Goal: Task Accomplishment & Management: Complete application form

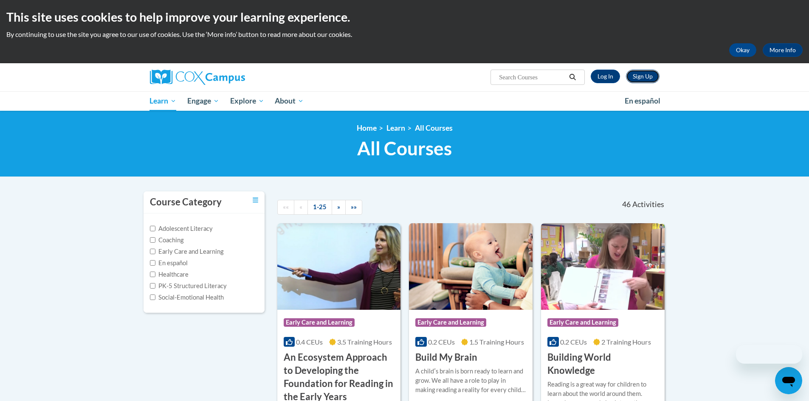
click at [651, 76] on link "Sign Up" at bounding box center [643, 77] width 34 height 14
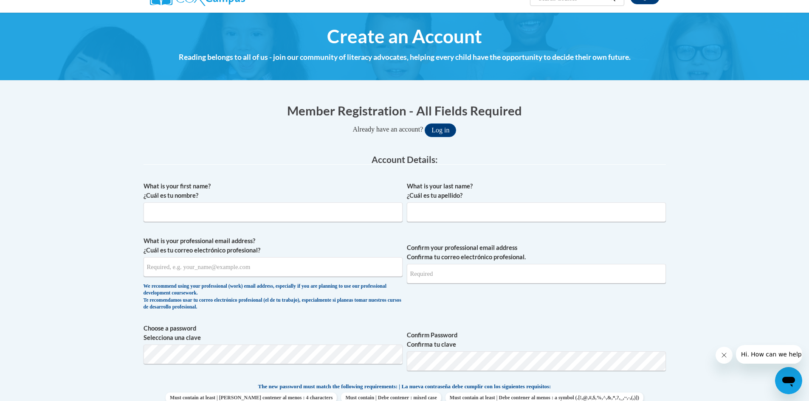
scroll to position [85, 0]
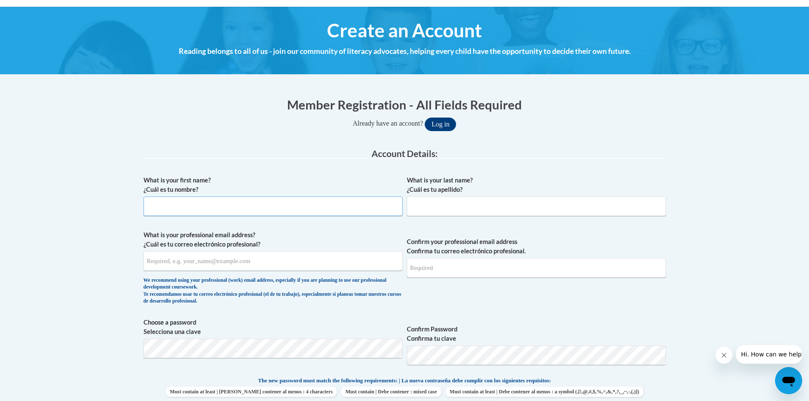
click at [216, 204] on input "What is your first name? ¿Cuál es tu nombre?" at bounding box center [273, 207] width 259 height 20
type input "e"
type input "E"
type input "e"
type input "Ellen"
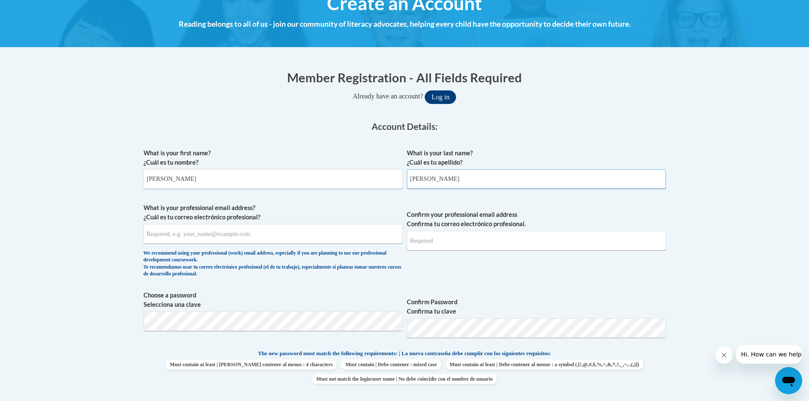
scroll to position [127, 0]
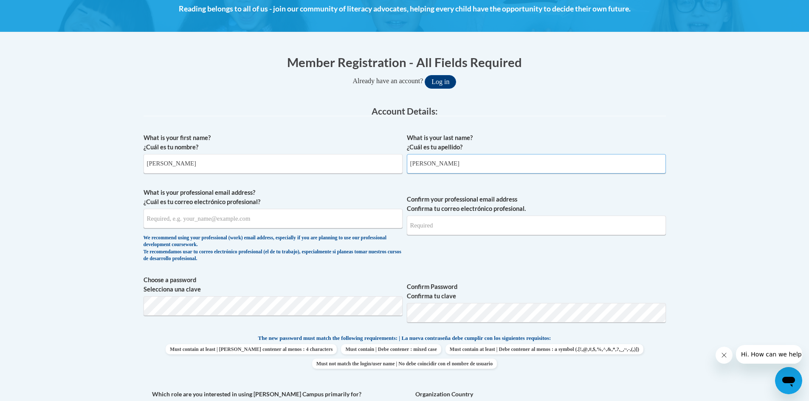
type input "Ludwick"
click at [233, 220] on input "What is your professional email address? ¿Cuál es tu correo electrónico profesi…" at bounding box center [273, 219] width 259 height 20
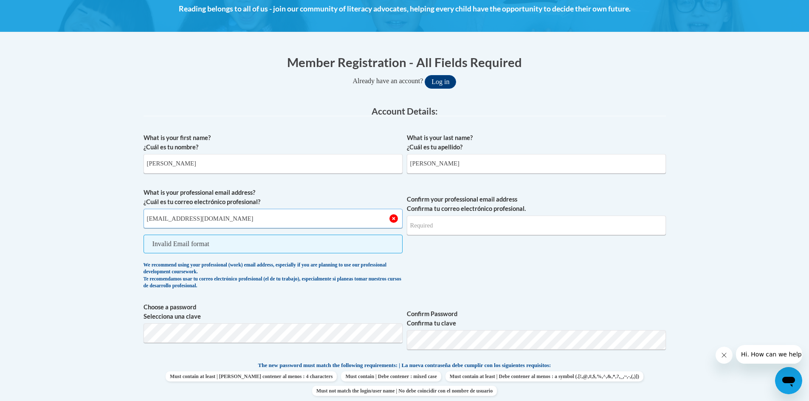
type input "ellenludwick8@gmail.com"
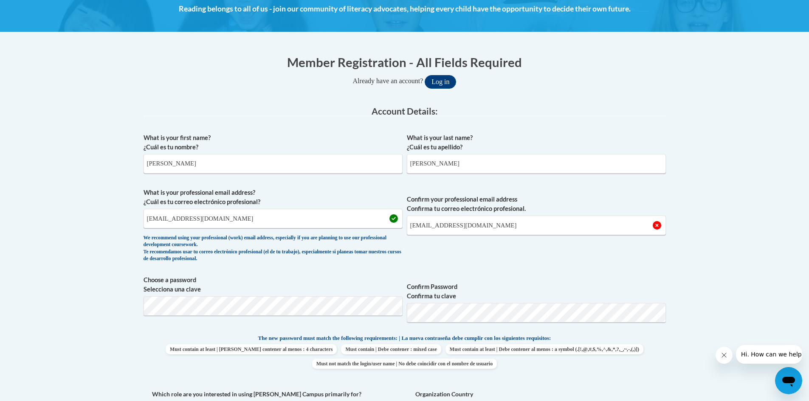
click at [746, 280] on body "This site uses cookies to help improve your learning experience. By continuing …" at bounding box center [404, 391] width 809 height 1037
click at [413, 229] on input "Ellenludwick8@gmail.com" at bounding box center [536, 226] width 259 height 20
type input "ellenludwick8@gmail.com"
click at [749, 233] on body "This site uses cookies to help improve your learning experience. By continuing …" at bounding box center [404, 391] width 809 height 1037
click at [690, 278] on body "This site uses cookies to help improve your learning experience. By continuing …" at bounding box center [404, 391] width 809 height 1037
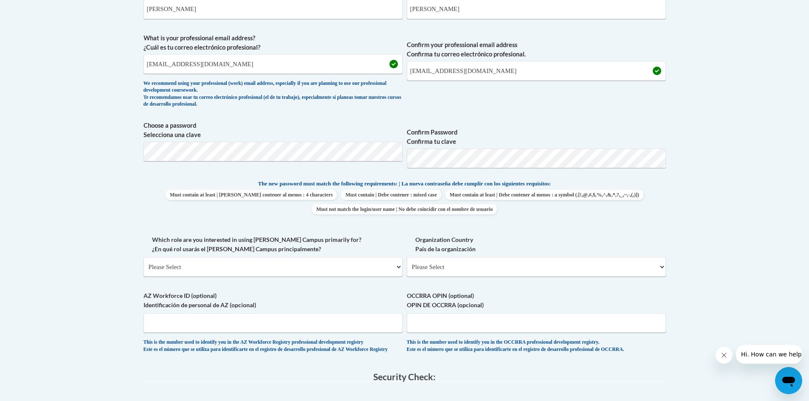
scroll to position [382, 0]
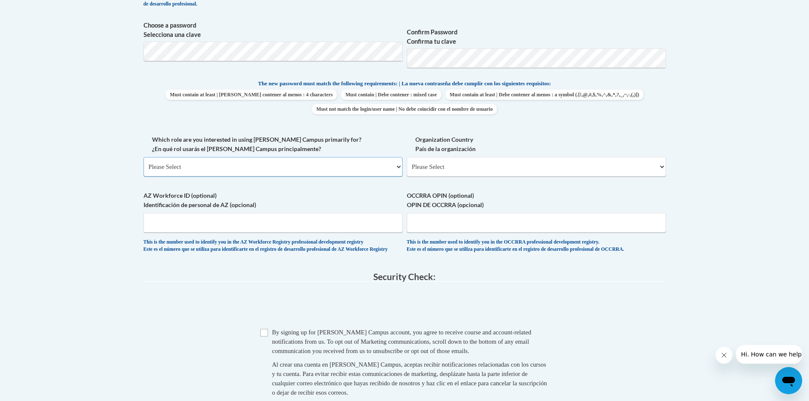
click at [257, 169] on select "Please Select College/University | Colegio/Universidad Community/Nonprofit Part…" at bounding box center [273, 167] width 259 height 20
select select "fbf2d438-af2f-41f8-98f1-81c410e29de3"
click at [144, 157] on select "Please Select College/University | Colegio/Universidad Community/Nonprofit Part…" at bounding box center [273, 167] width 259 height 20
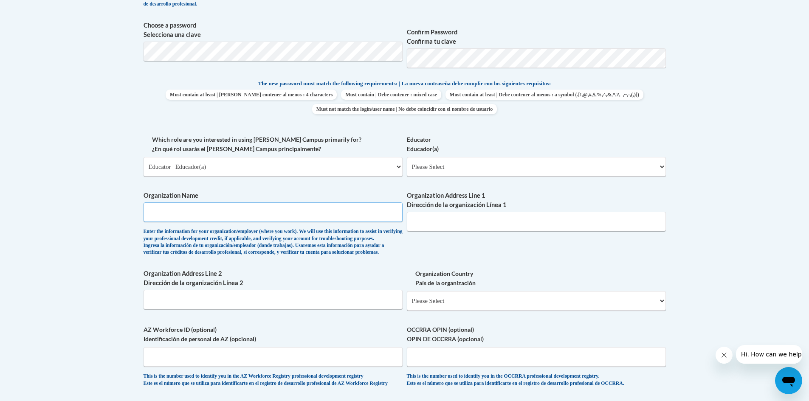
click at [248, 215] on input "Organization Name" at bounding box center [273, 213] width 259 height 20
type input "Goddars School"
click at [477, 164] on select "Please Select Early Learning/Daycare Teacher/Family Home Care Provider | Maestr…" at bounding box center [536, 167] width 259 height 20
select select "5e2af403-4f2c-4e49-a02f-103e55d7b75b"
click at [407, 157] on select "Please Select Early Learning/Daycare Teacher/Family Home Care Provider | Maestr…" at bounding box center [536, 167] width 259 height 20
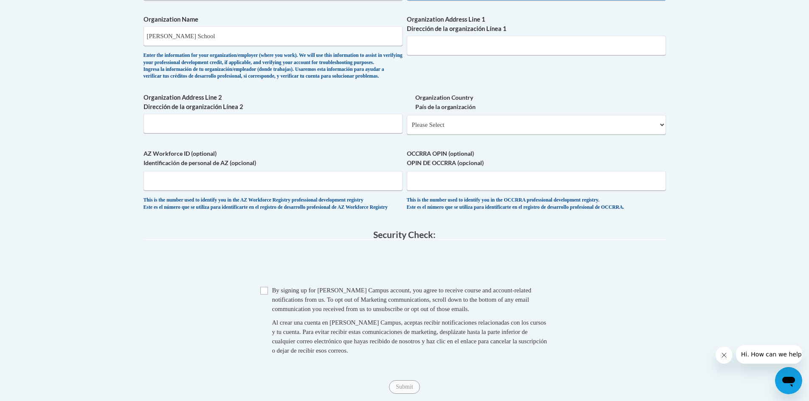
scroll to position [595, 0]
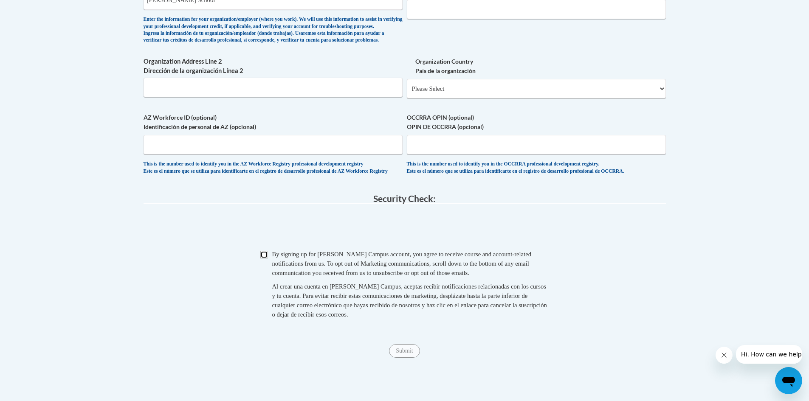
click at [266, 259] on input "Checkbox" at bounding box center [264, 255] width 8 height 8
checkbox input "true"
click at [400, 358] on input "Submit" at bounding box center [404, 352] width 31 height 14
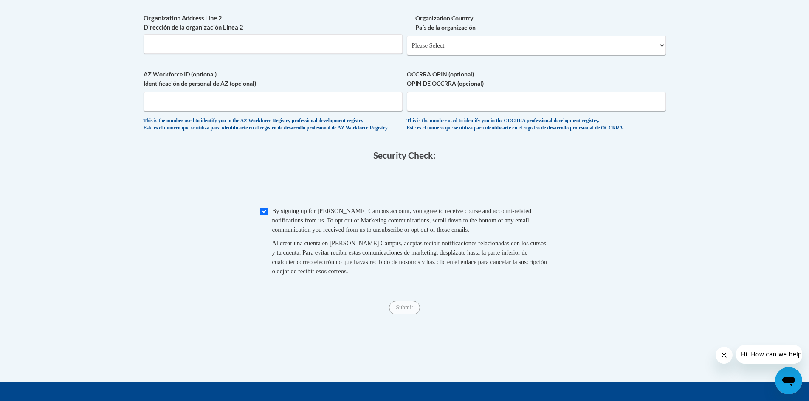
scroll to position [679, 0]
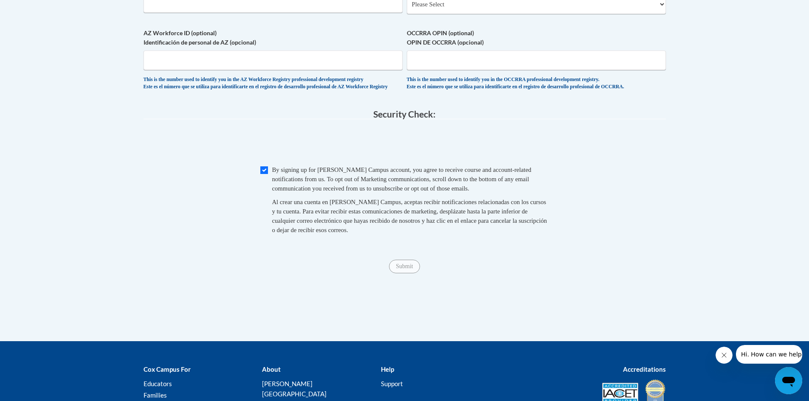
type input "5701 Lombardo Drive"
click at [481, 274] on div "Submit Submit" at bounding box center [405, 267] width 522 height 14
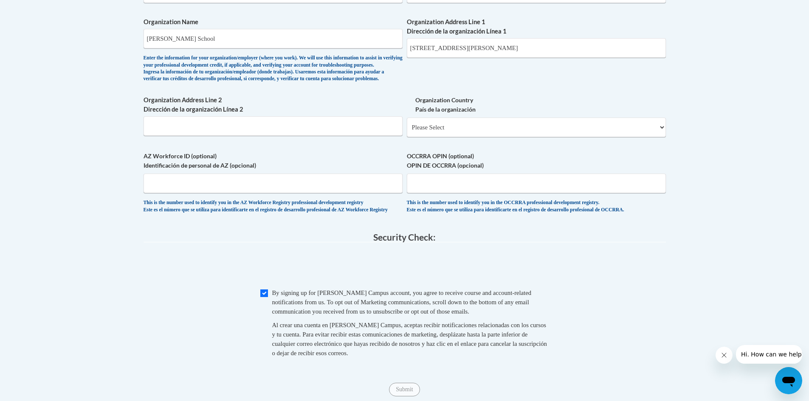
scroll to position [552, 0]
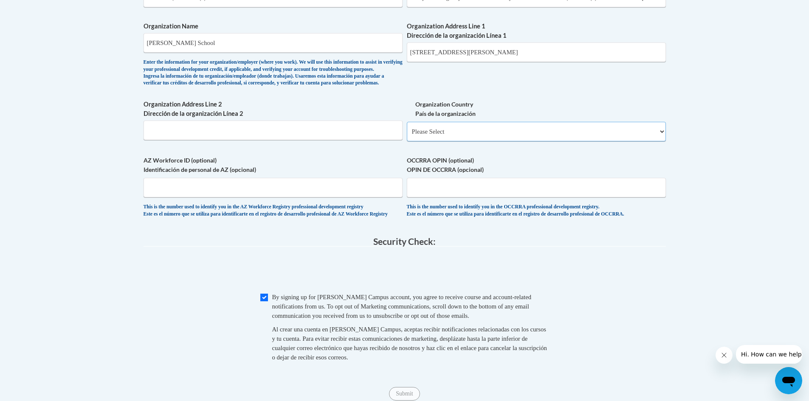
click at [492, 141] on select "Please Select United States | Estados Unidos Outside of the United States | Fue…" at bounding box center [536, 132] width 259 height 20
select select "ad49bcad-a171-4b2e-b99c-48b446064914"
click at [407, 136] on select "Please Select United States | Estados Unidos Outside of the United States | Fue…" at bounding box center [536, 132] width 259 height 20
select select
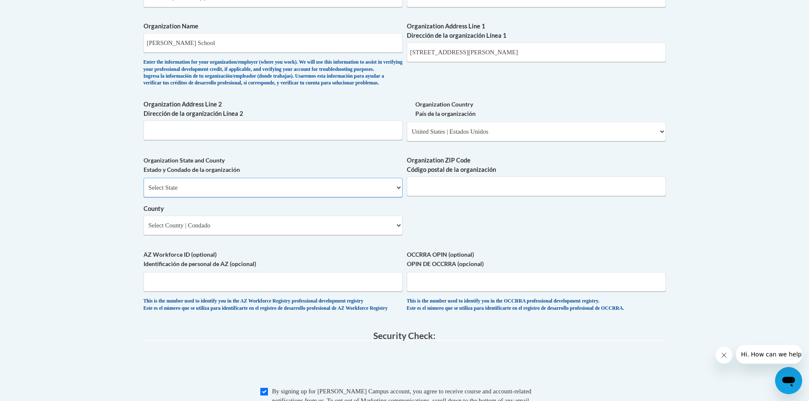
click at [240, 198] on select "Select State Alabama Alaska Arizona Arkansas California Colorado Connecticut De…" at bounding box center [273, 188] width 259 height 20
select select "Ohio"
click at [144, 192] on select "Select State Alabama Alaska Arizona Arkansas California Colorado Connecticut De…" at bounding box center [273, 188] width 259 height 20
click at [439, 196] on input "Organization ZIP Code Código postal de la organización" at bounding box center [536, 187] width 259 height 20
drag, startPoint x: 476, startPoint y: 54, endPoint x: 455, endPoint y: 53, distance: 20.9
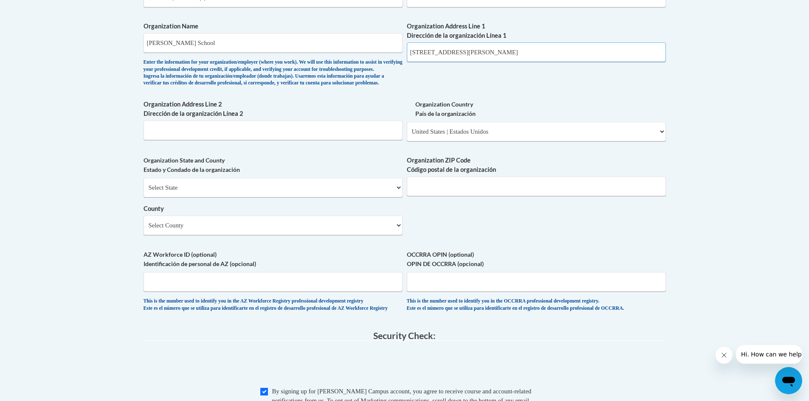
click at [455, 53] on input "5701 Lombardo Drive" at bounding box center [536, 52] width 259 height 20
type input "5701 Lombardo Center"
click at [240, 235] on select "Select County Adams Allen Ashland Ashtabula Athens Auglaize Belmont Brown Butle…" at bounding box center [273, 226] width 259 height 20
select select "Cuyahoga"
click at [144, 230] on select "Select County Adams Allen Ashland Ashtabula Athens Auglaize Belmont Brown Butle…" at bounding box center [273, 226] width 259 height 20
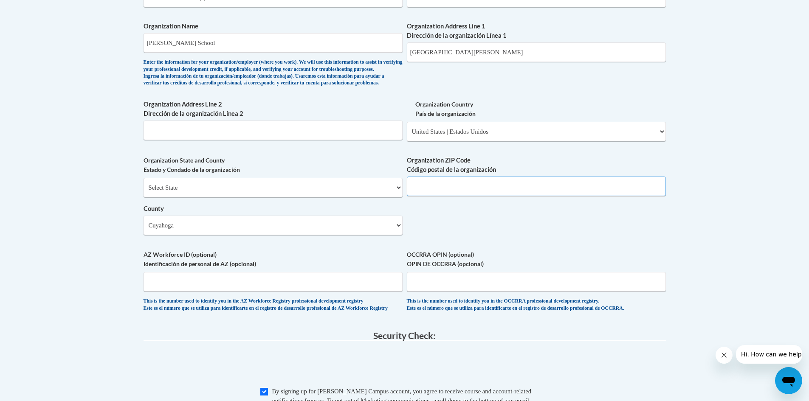
click at [446, 196] on input "Organization ZIP Code Código postal de la organización" at bounding box center [536, 187] width 259 height 20
click at [452, 196] on input "441" at bounding box center [536, 187] width 259 height 20
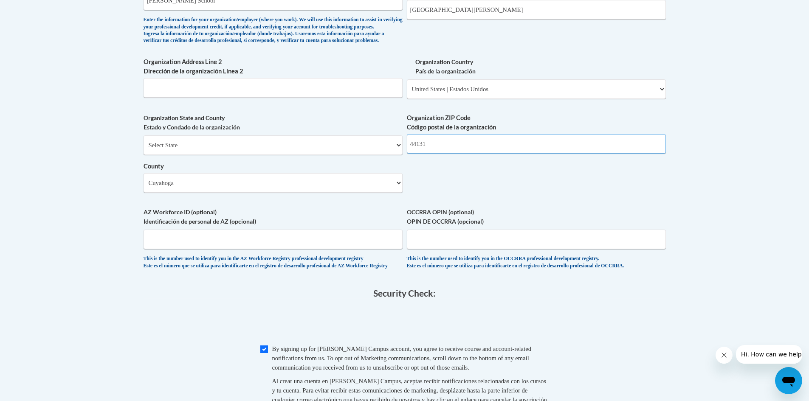
type input "44131"
click at [449, 249] on input "OCCRRA OPIN (optional) OPIN DE OCCRRA (opcional)" at bounding box center [536, 240] width 259 height 20
paste input "1148-4661"
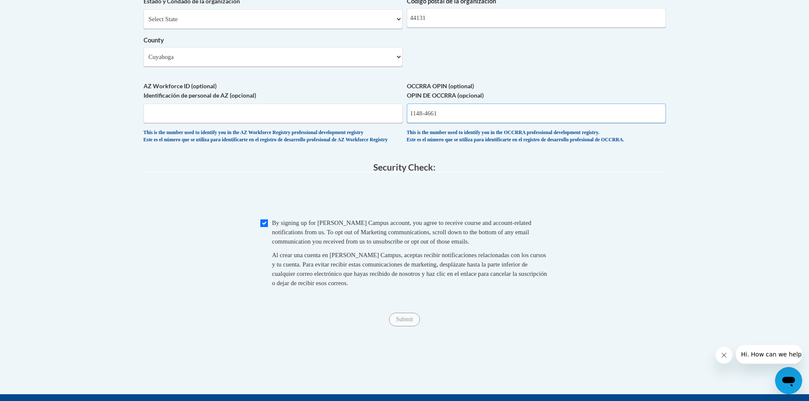
scroll to position [764, 0]
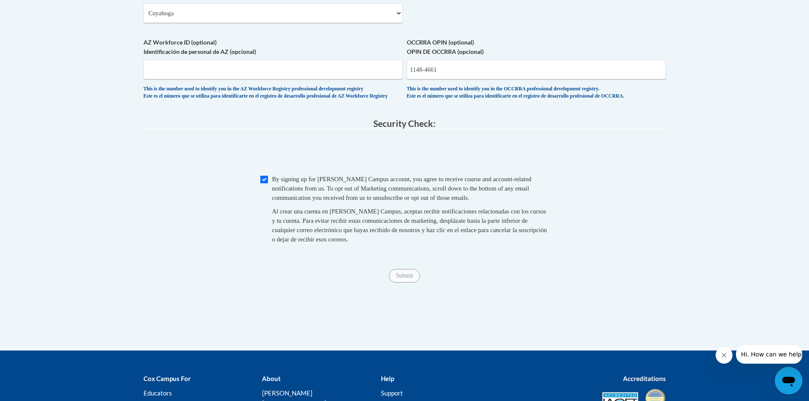
click at [549, 283] on div "Submit Submit" at bounding box center [405, 276] width 522 height 14
click at [409, 283] on input "Submit" at bounding box center [404, 276] width 31 height 14
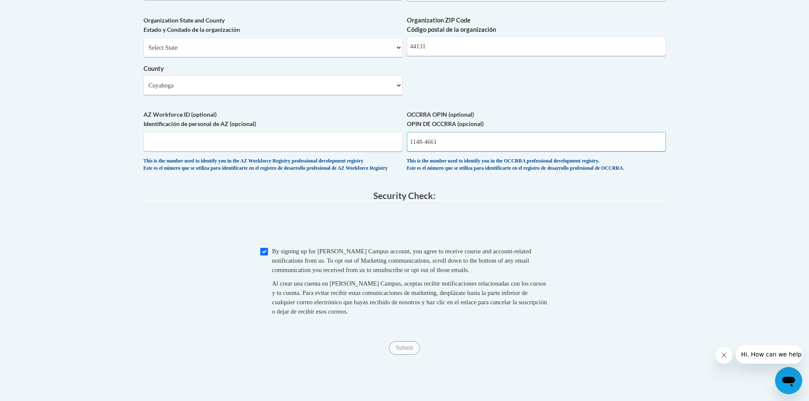
scroll to position [679, 0]
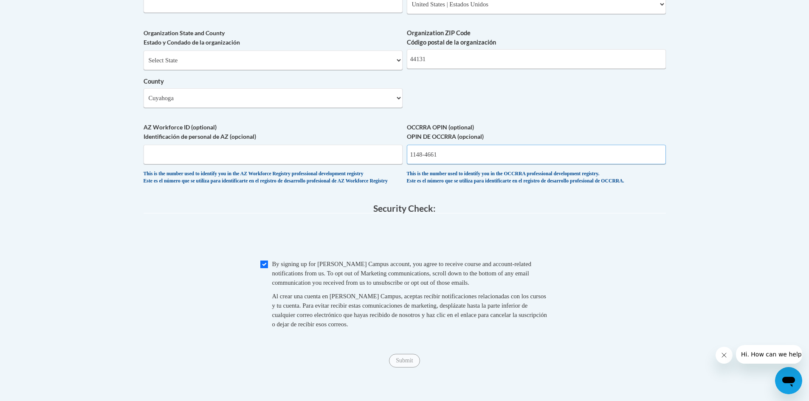
click at [427, 164] on input "1148-4661" at bounding box center [536, 155] width 259 height 20
type input "11484661"
click at [398, 368] on input "Submit" at bounding box center [404, 361] width 31 height 14
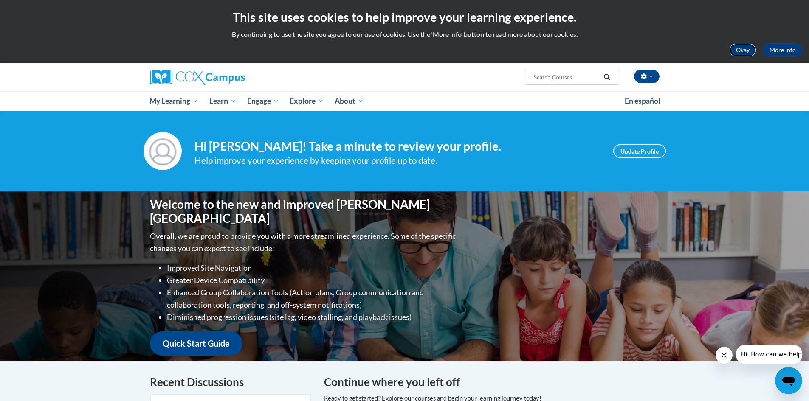
click at [749, 48] on button "Okay" at bounding box center [742, 50] width 27 height 14
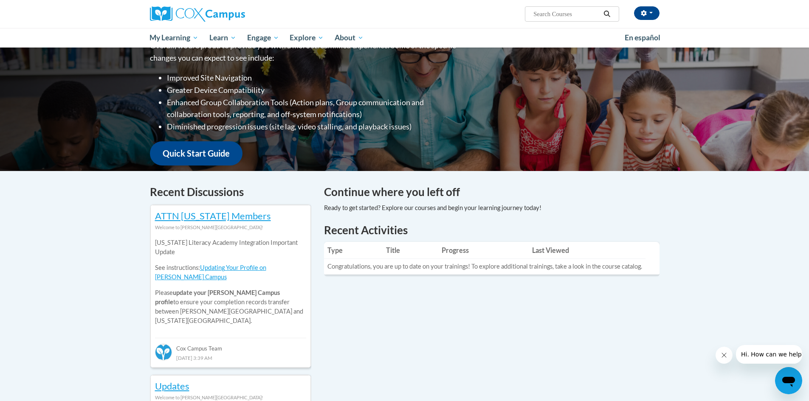
scroll to position [127, 0]
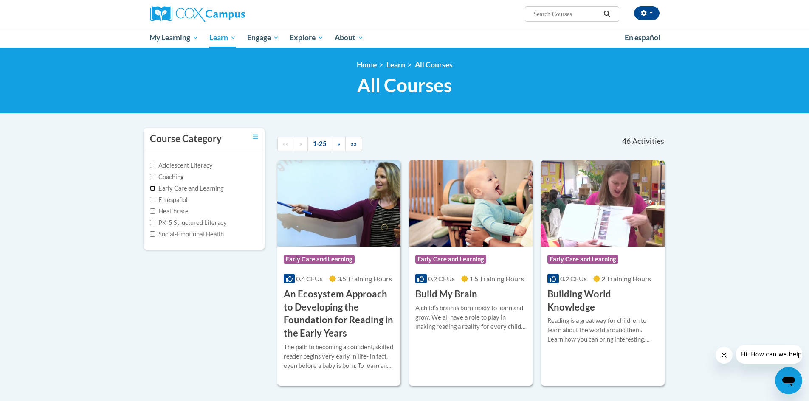
click at [155, 189] on input "Early Care and Learning" at bounding box center [153, 189] width 6 height 6
checkbox input "true"
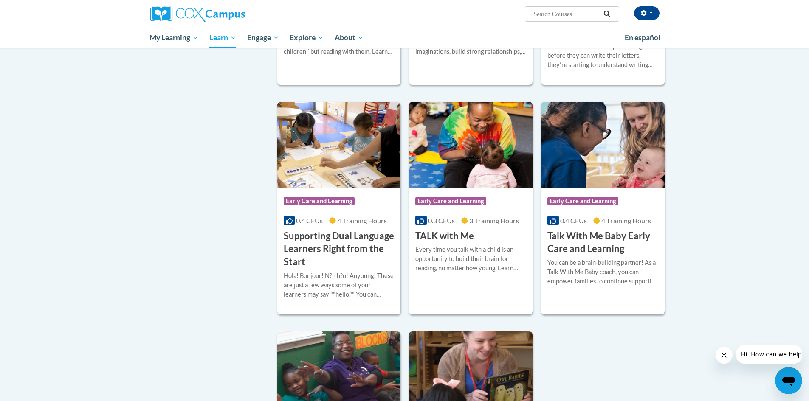
scroll to position [977, 0]
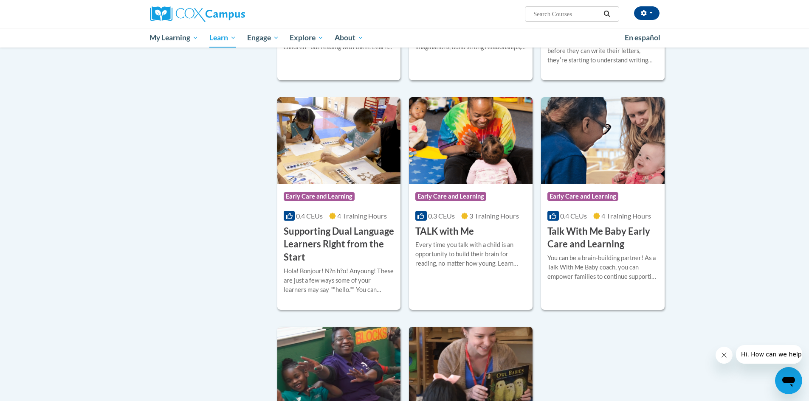
click at [565, 15] on input "Search..." at bounding box center [567, 14] width 68 height 10
type input "power of"
